Goal: Task Accomplishment & Management: Manage account settings

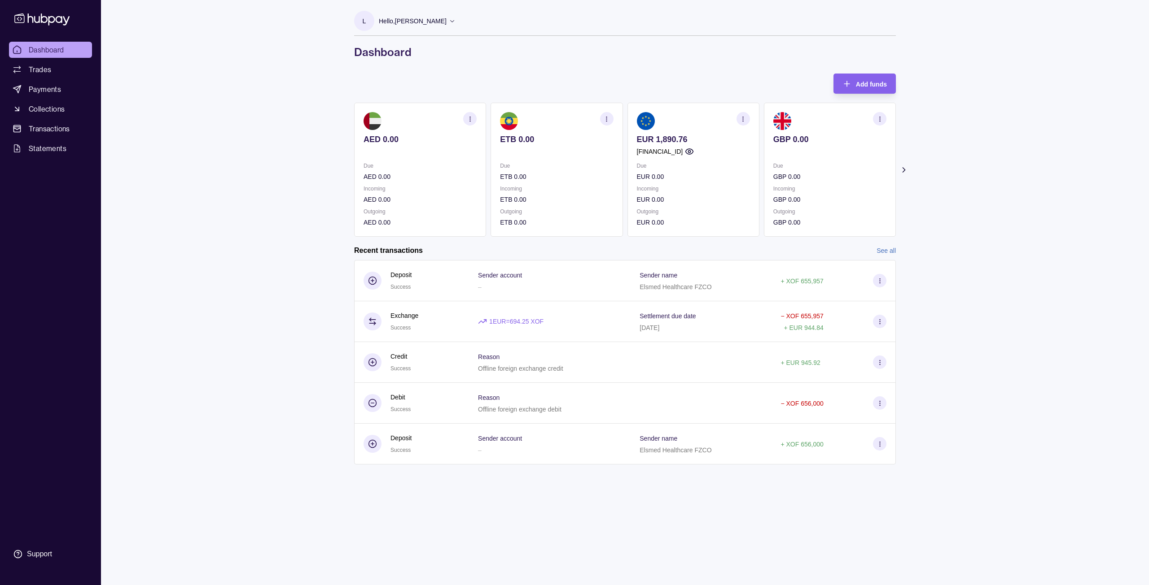
click at [901, 170] on icon at bounding box center [903, 170] width 9 height 9
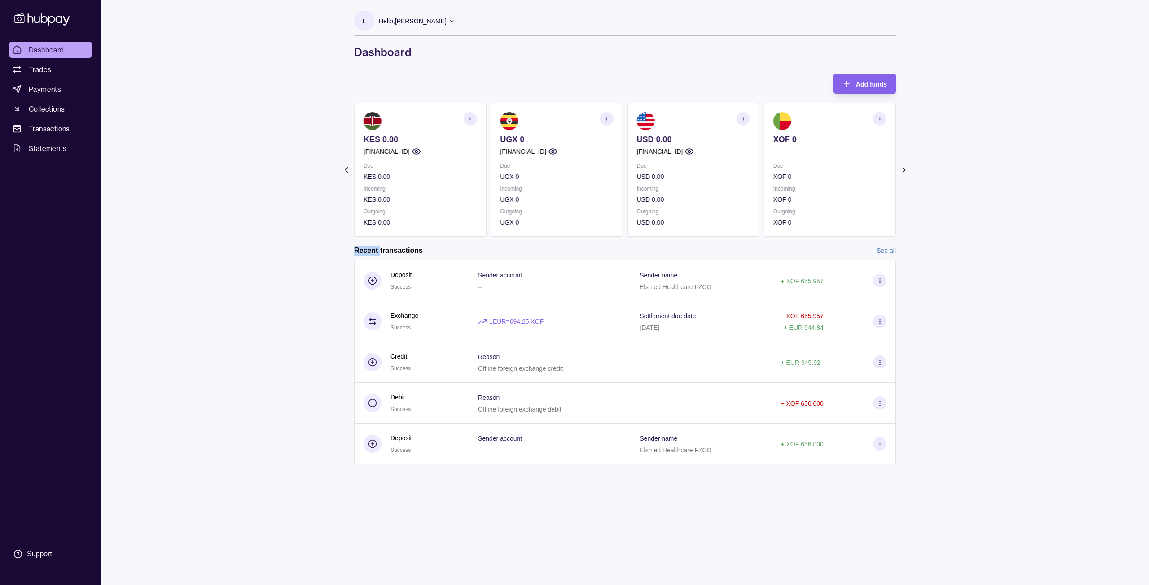
click at [901, 170] on icon at bounding box center [903, 170] width 9 height 9
click at [901, 170] on section "Add funds AED 0.00 Due AED 0.00 Incoming AED 0.00 Outgoing AED 0.00 ETB 0.00 Du…" at bounding box center [624, 278] width 577 height 409
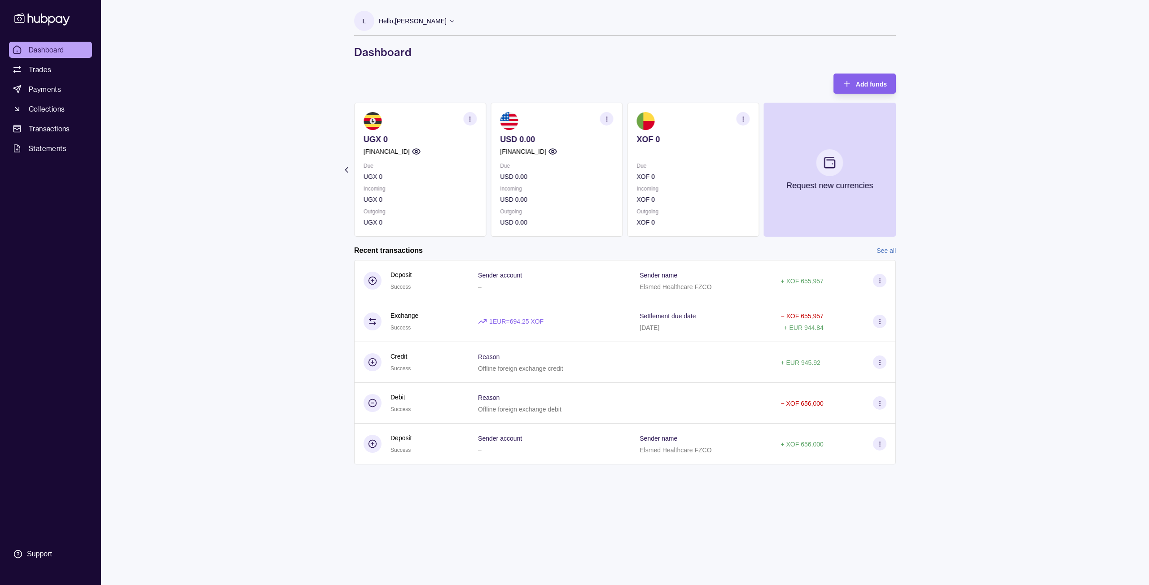
click at [901, 170] on section "Add funds AED 0.00 Due AED 0.00 Incoming AED 0.00 Outgoing AED 0.00 ETB 0.00 Du…" at bounding box center [624, 278] width 577 height 409
